Goal: Transaction & Acquisition: Purchase product/service

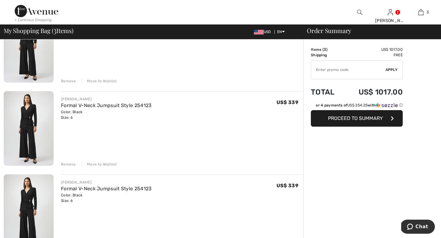
scroll to position [93, 0]
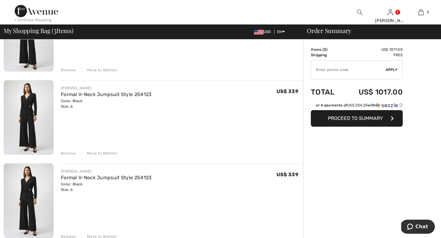
click at [73, 156] on div "Remove" at bounding box center [68, 154] width 15 height 6
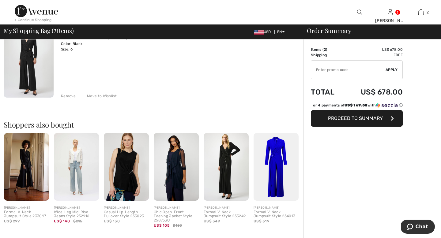
scroll to position [150, 0]
click at [72, 99] on div "Remove" at bounding box center [68, 97] width 15 height 6
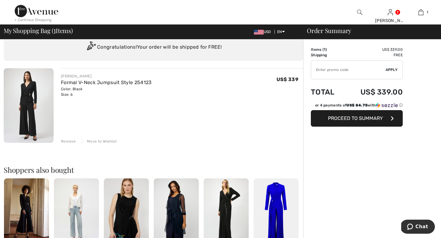
scroll to position [0, 0]
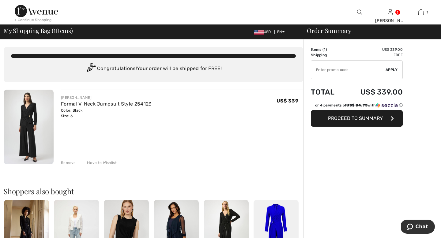
click at [322, 73] on input "TEXT" at bounding box center [348, 70] width 74 height 18
type input "GC005092956"
click at [396, 73] on span "Apply" at bounding box center [391, 70] width 12 height 6
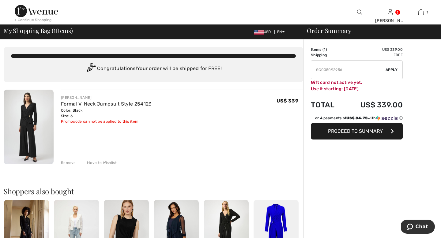
click at [355, 134] on span "Proceed to Summary" at bounding box center [355, 131] width 55 height 6
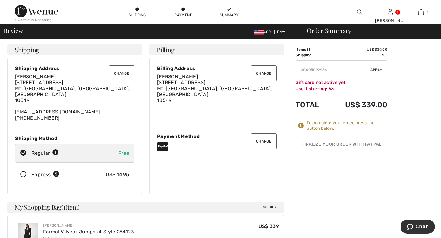
click at [257, 149] on button "Change" at bounding box center [264, 141] width 26 height 16
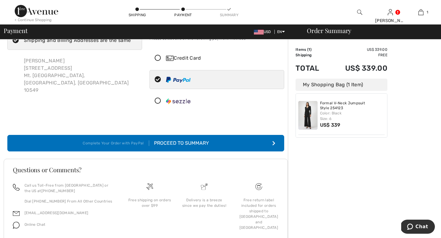
click at [198, 62] on div "Credit Card" at bounding box center [223, 57] width 114 height 7
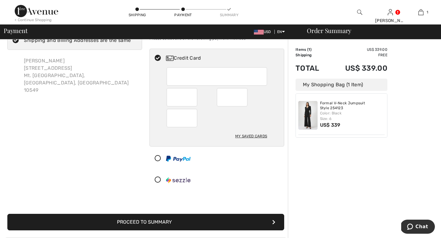
click at [217, 125] on div at bounding box center [217, 118] width 101 height 18
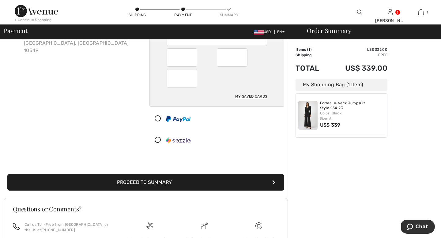
scroll to position [65, 0]
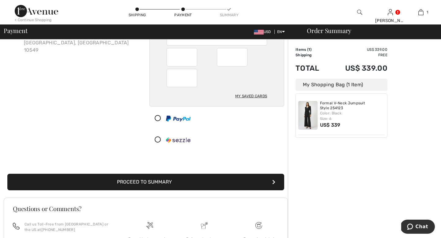
click at [201, 190] on button "Proceed to Summary" at bounding box center [145, 182] width 277 height 17
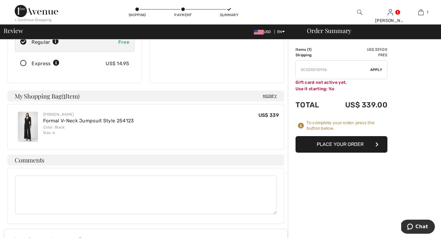
scroll to position [114, 0]
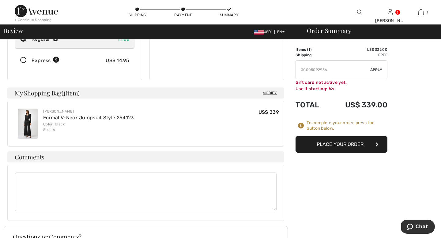
click at [320, 153] on button "Place Your Order" at bounding box center [341, 144] width 92 height 17
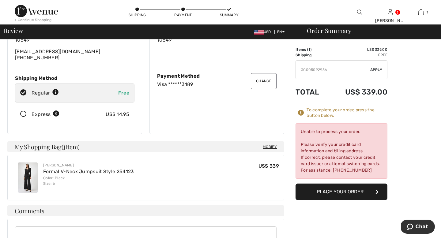
scroll to position [0, 0]
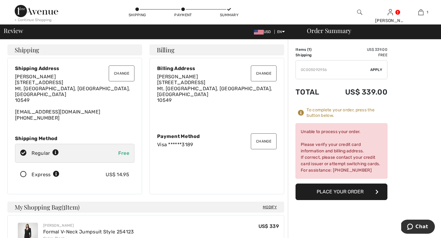
click at [171, 139] on div "Payment Method" at bounding box center [216, 136] width 119 height 6
click at [262, 149] on button "Change" at bounding box center [264, 141] width 26 height 16
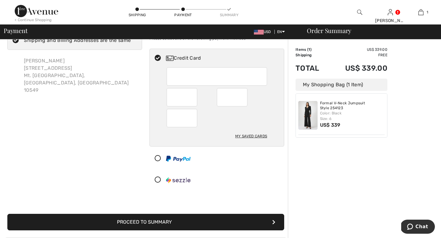
click at [199, 105] on div at bounding box center [192, 97] width 50 height 18
radio input "true"
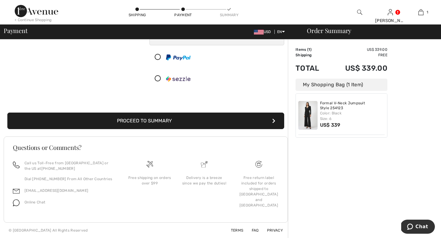
scroll to position [163, 0]
click at [231, 113] on button "Proceed to Summary" at bounding box center [145, 121] width 277 height 17
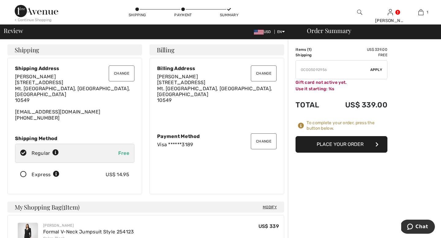
click at [317, 152] on button "Place Your Order" at bounding box center [341, 144] width 92 height 17
